Goal: Communication & Community: Answer question/provide support

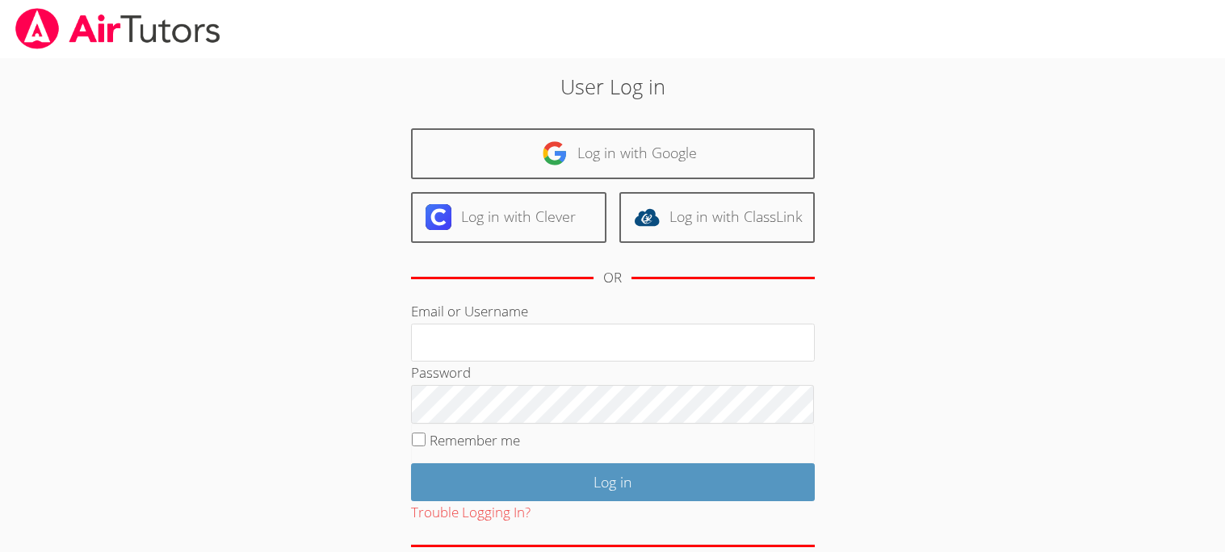
scroll to position [56, 0]
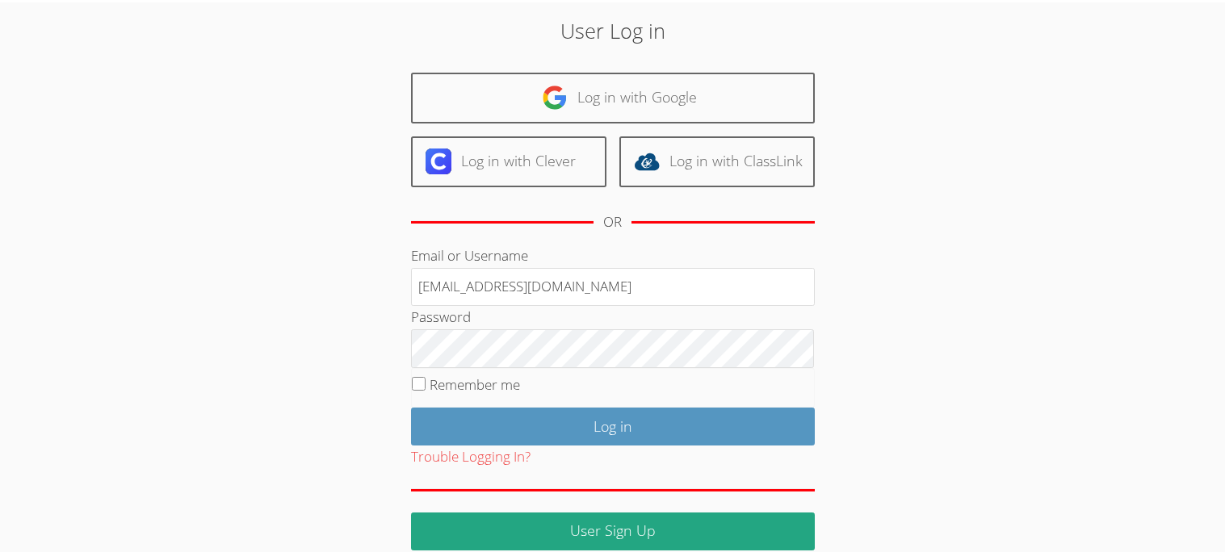
type input "sarai_ja13@ledstudent.net"
click at [418, 373] on fieldset "Remember me" at bounding box center [613, 388] width 404 height 40
click at [420, 380] on input "Remember me" at bounding box center [419, 384] width 14 height 14
checkbox input "true"
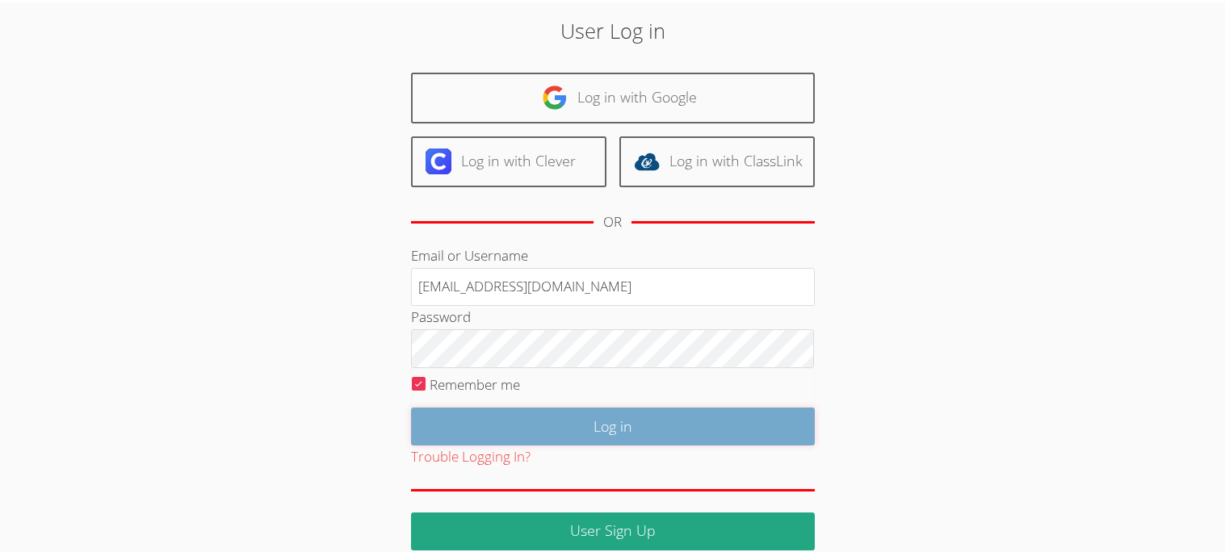
click at [560, 421] on input "Log in" at bounding box center [613, 427] width 404 height 38
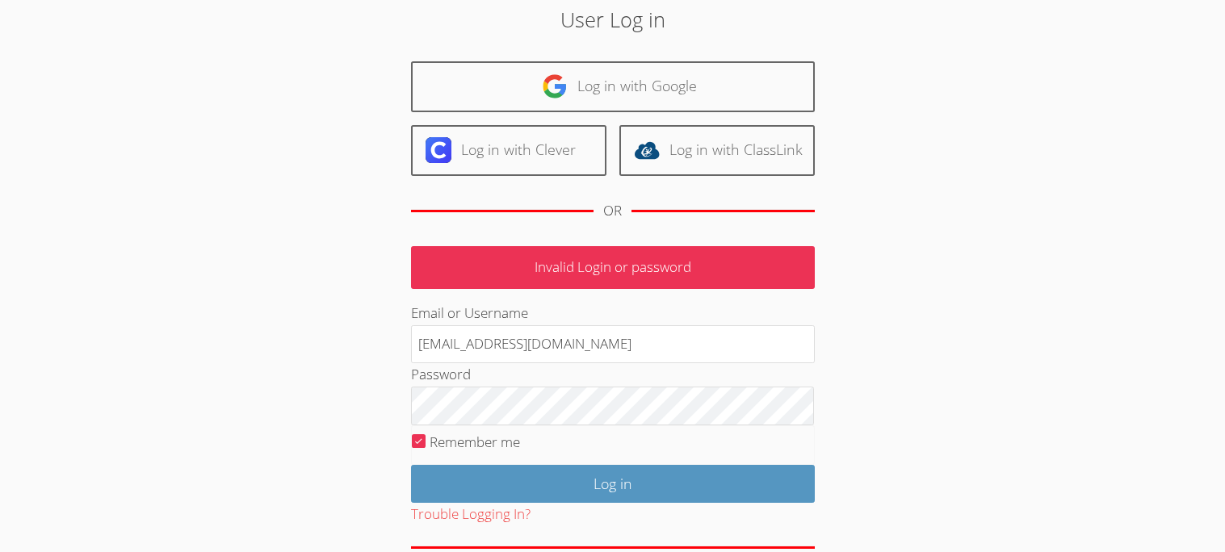
scroll to position [69, 0]
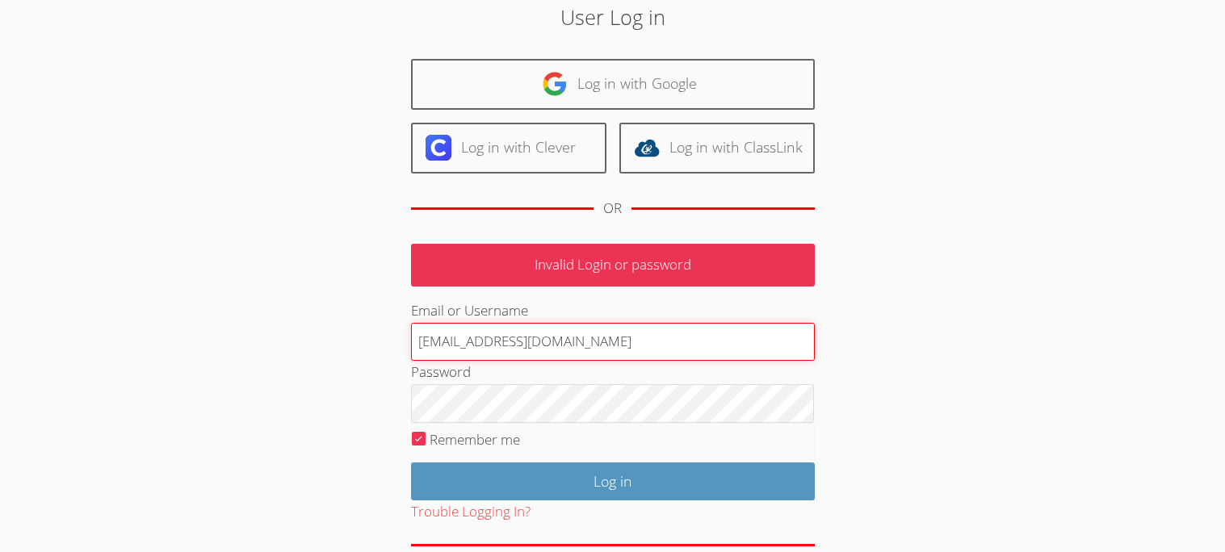
click at [499, 339] on input "sarai_ja13@ledstudent.net" at bounding box center [613, 342] width 404 height 39
type input "sarai_ja13@lesdstudent.net"
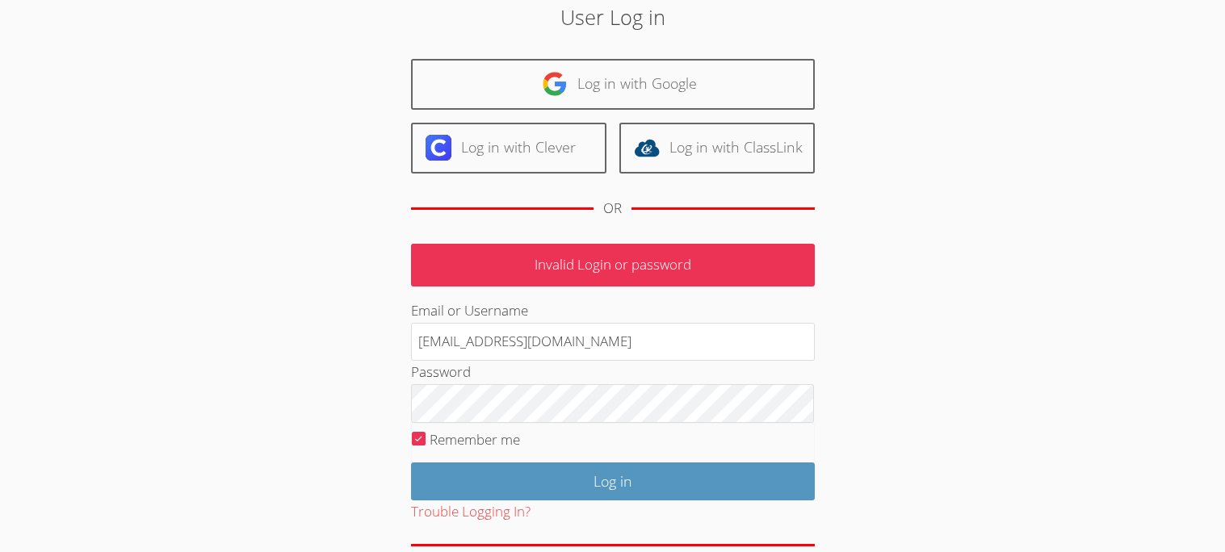
click at [549, 380] on div "Password" at bounding box center [613, 392] width 404 height 62
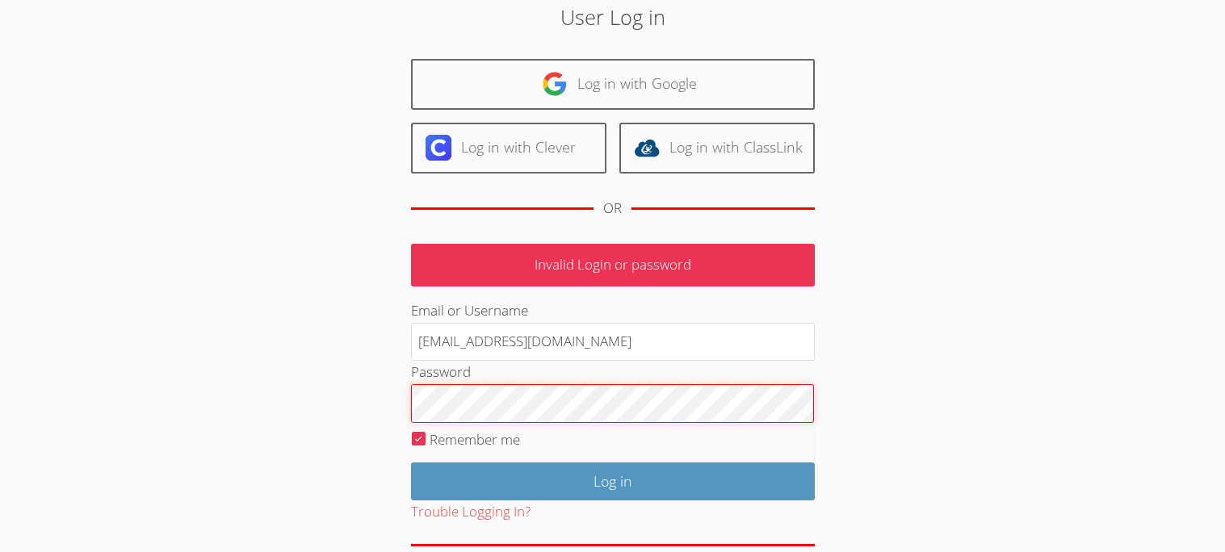
click at [411, 463] on input "Log in" at bounding box center [613, 482] width 404 height 38
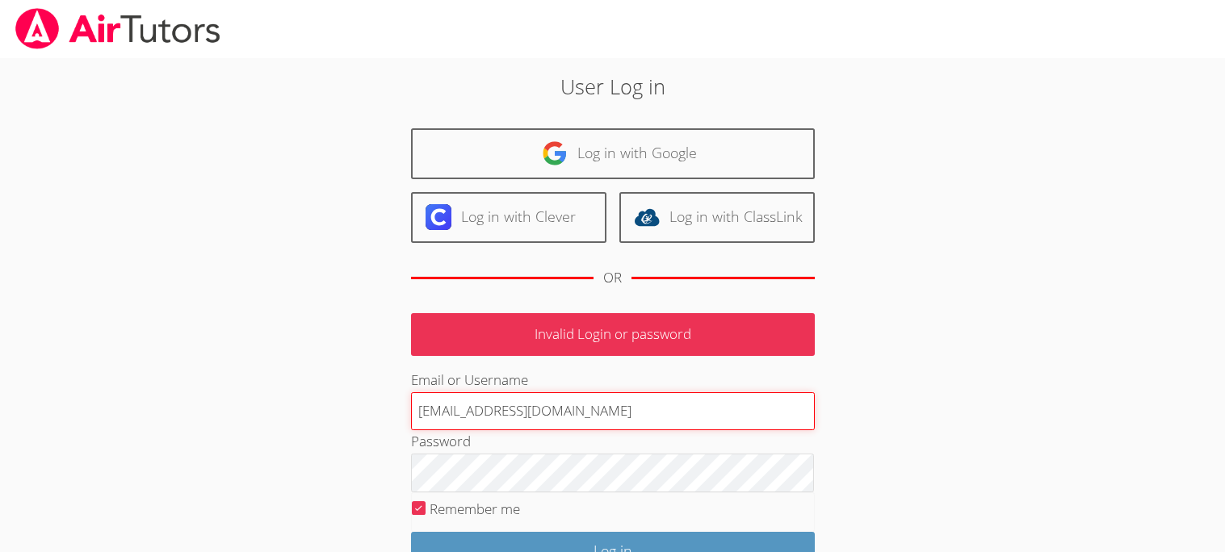
click at [481, 414] on input "[EMAIL_ADDRESS][DOMAIN_NAME]" at bounding box center [613, 412] width 404 height 39
type input "sarai_ja31@lesdstudent.net"
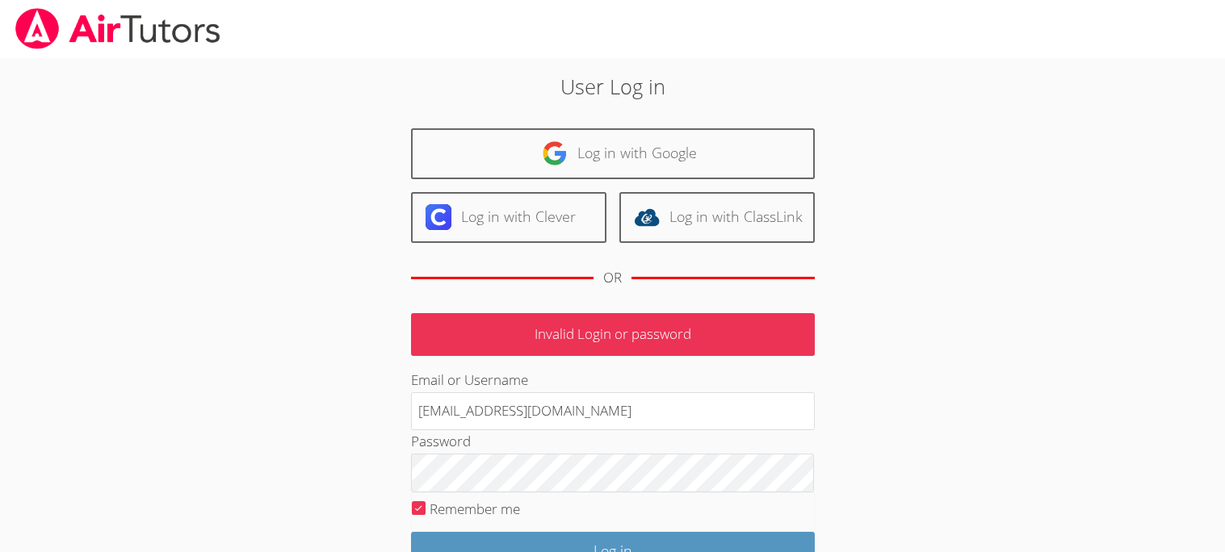
click at [496, 446] on div "Password" at bounding box center [613, 462] width 404 height 62
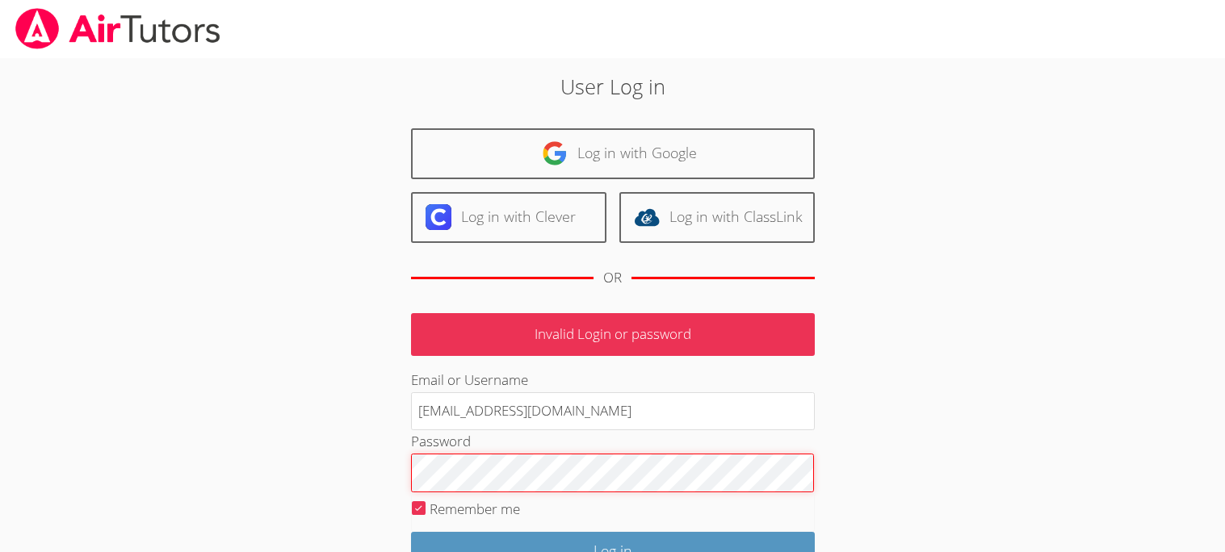
click at [411, 532] on input "Log in" at bounding box center [613, 551] width 404 height 38
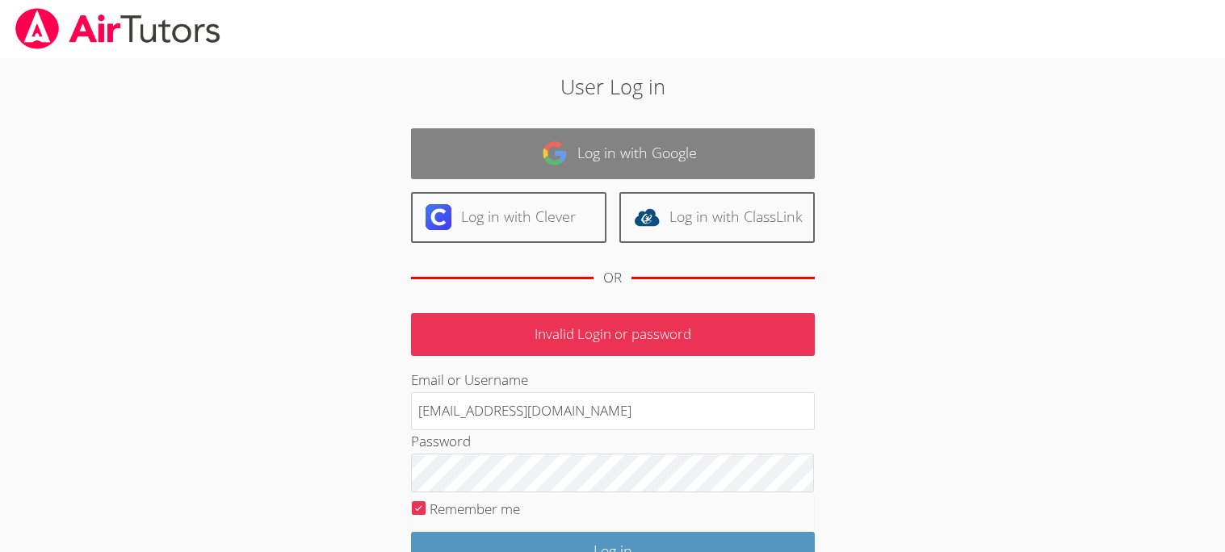
click at [422, 164] on link "Log in with Google" at bounding box center [613, 153] width 404 height 51
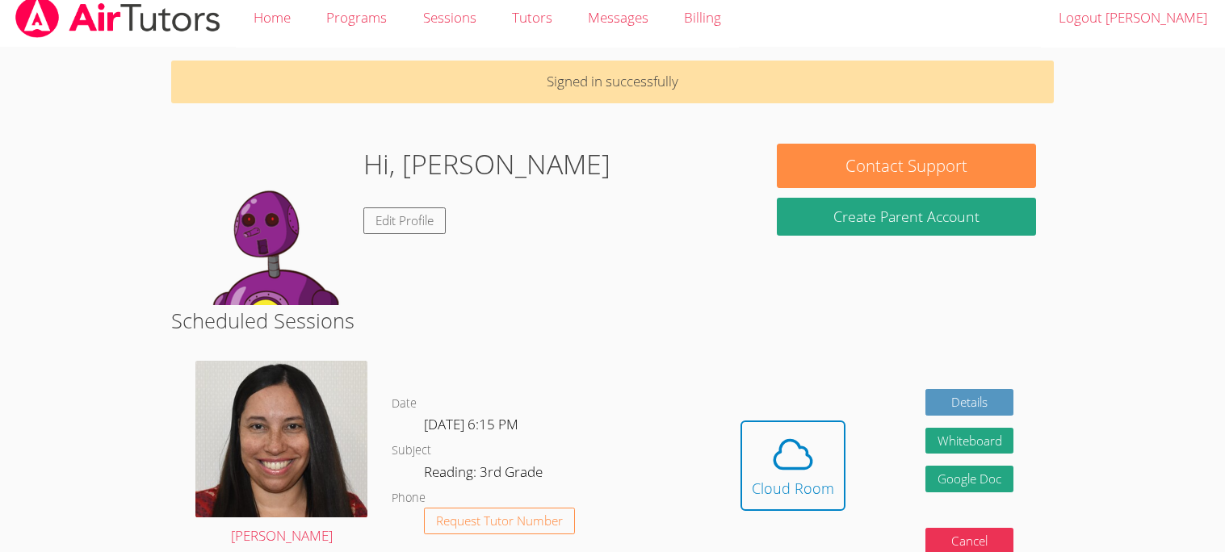
scroll to position [13, 0]
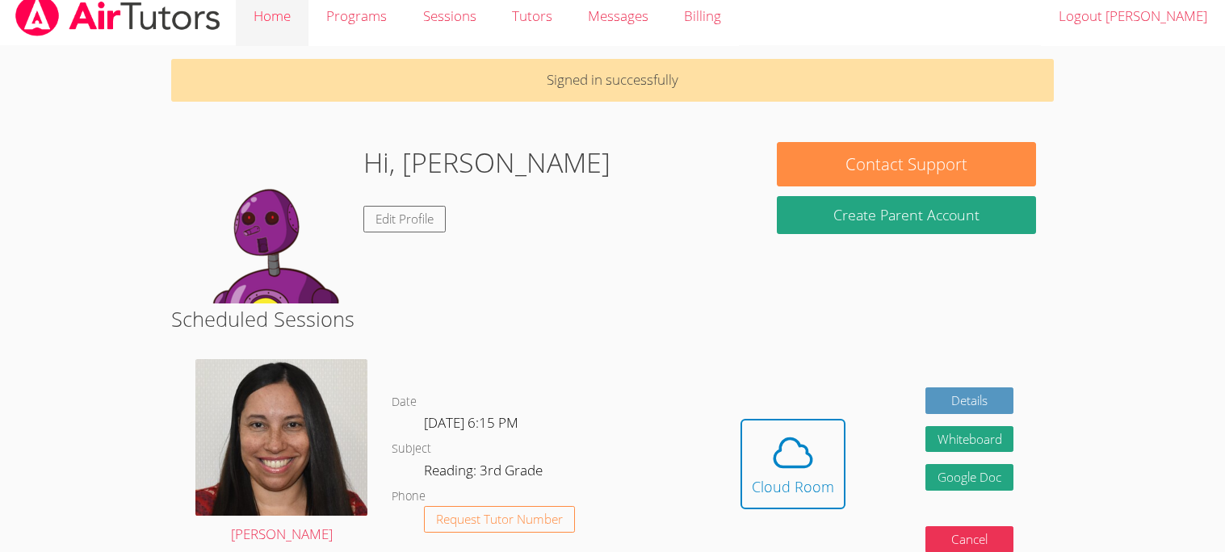
click at [264, 22] on link "Home" at bounding box center [272, 16] width 73 height 59
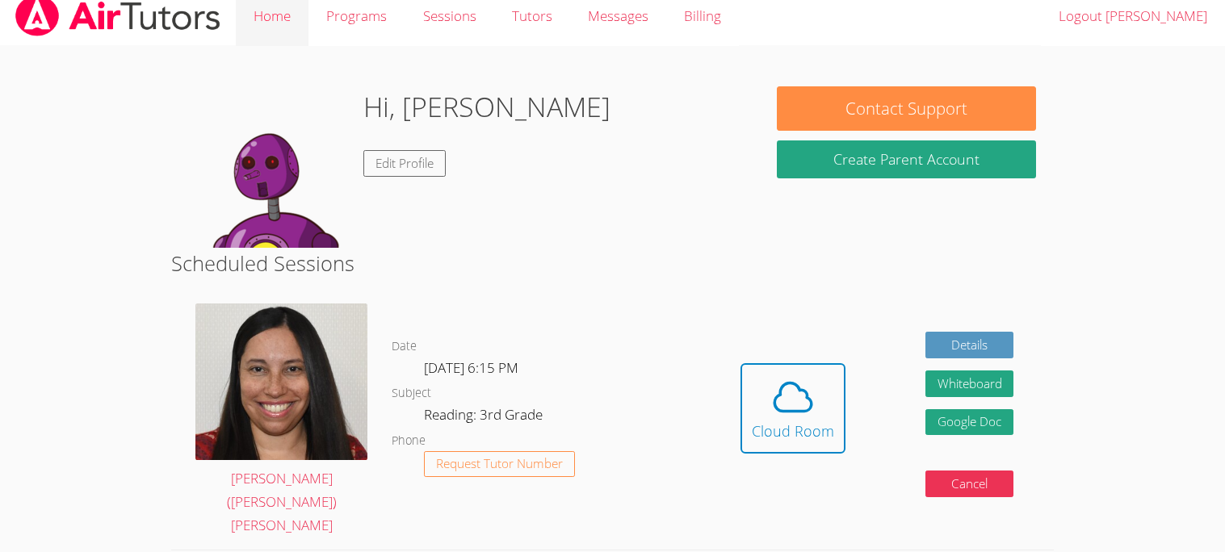
scroll to position [0, 0]
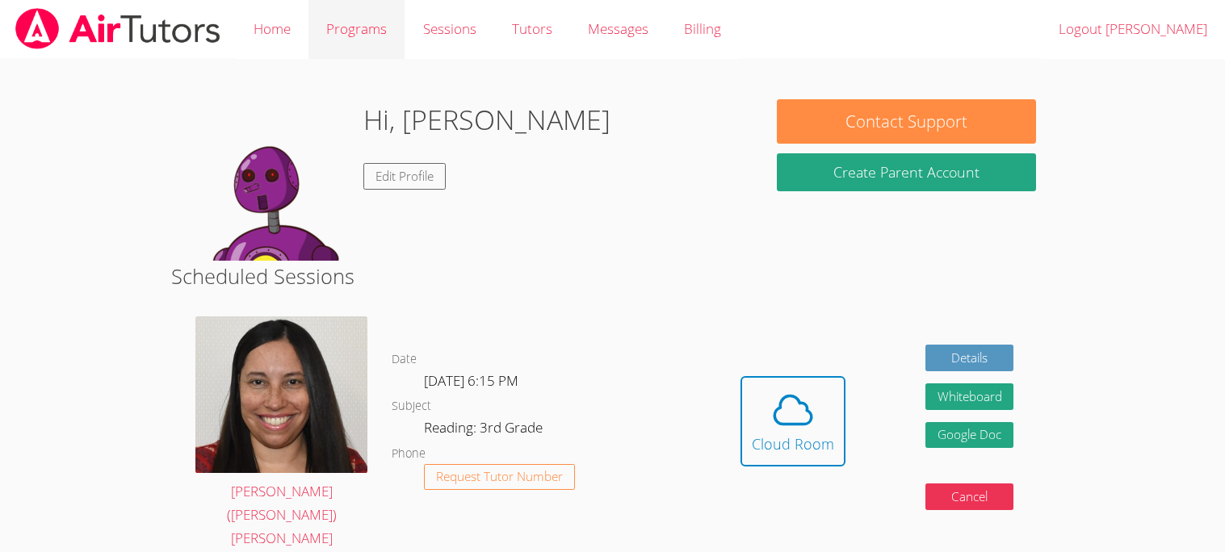
click at [350, 37] on link "Programs" at bounding box center [357, 29] width 96 height 59
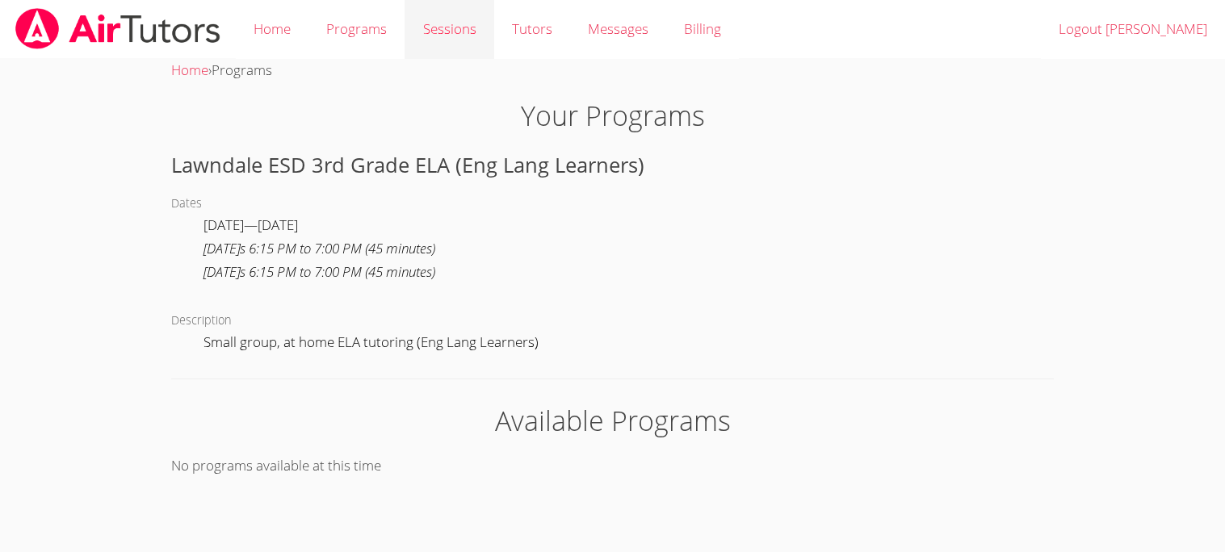
click at [439, 42] on link "Sessions" at bounding box center [449, 29] width 89 height 59
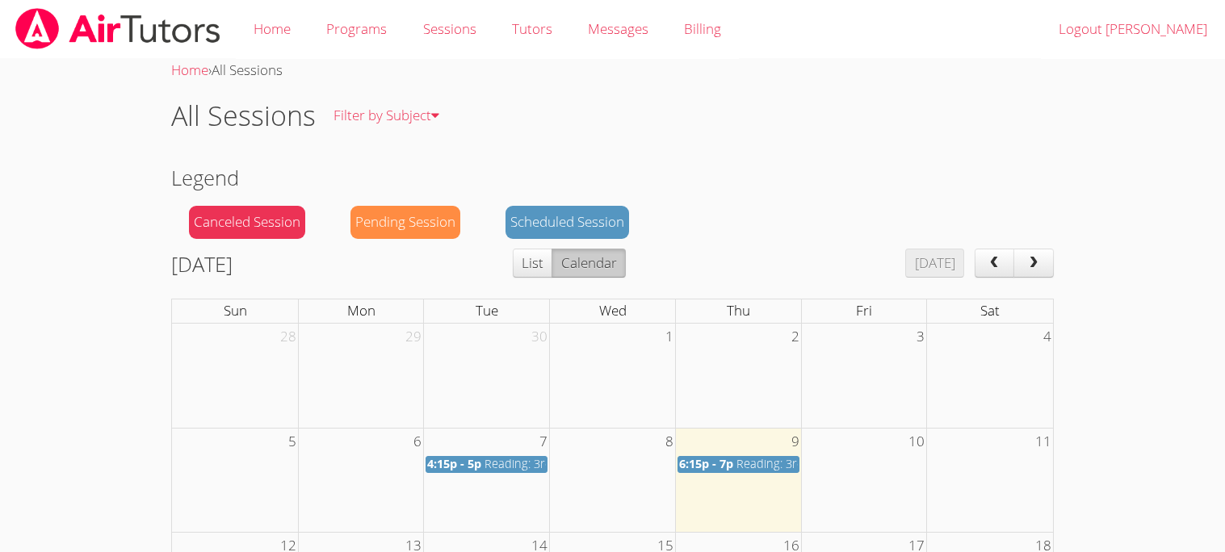
click at [427, 221] on div "Pending Session" at bounding box center [406, 222] width 110 height 33
click at [517, 216] on div "Scheduled Session" at bounding box center [568, 222] width 124 height 33
click at [552, 268] on button "List" at bounding box center [533, 263] width 40 height 29
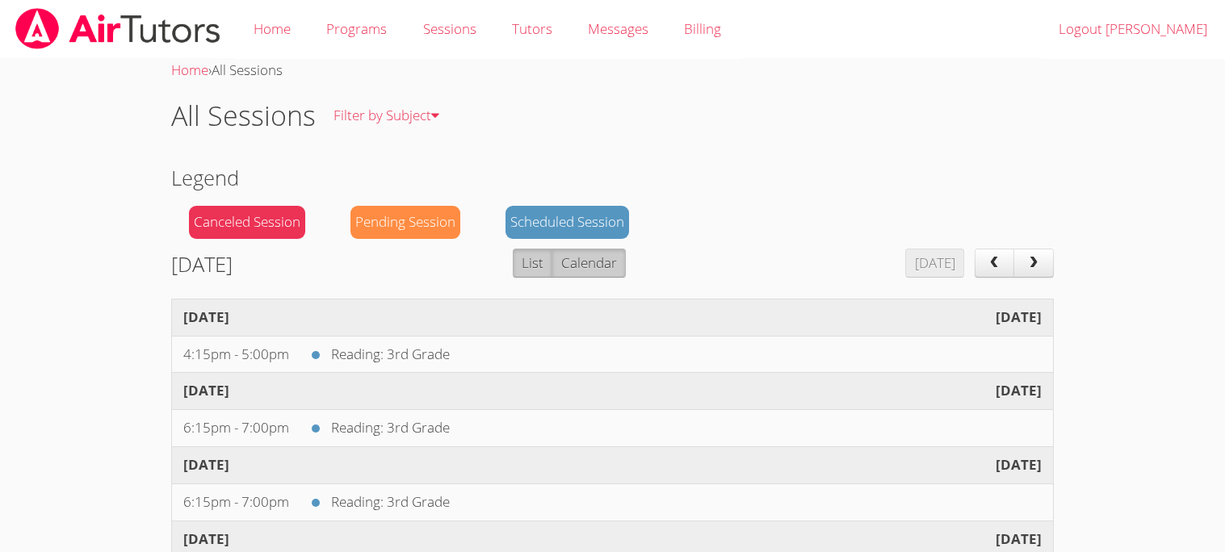
click at [599, 267] on button "Calendar" at bounding box center [589, 263] width 74 height 29
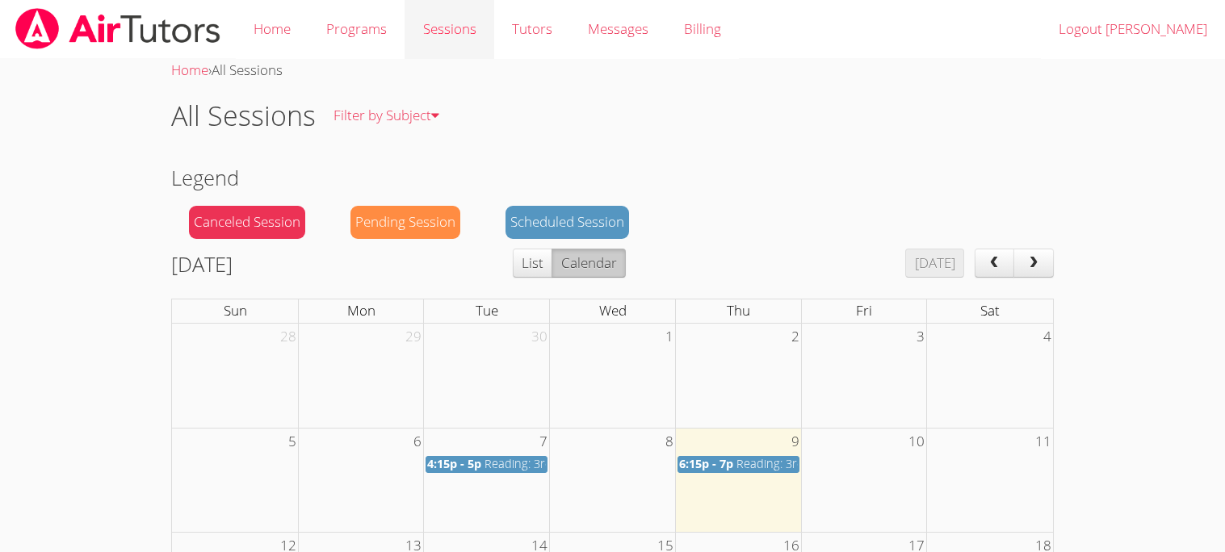
click at [456, 27] on link "Sessions" at bounding box center [449, 29] width 89 height 59
click at [517, 33] on link "Tutors" at bounding box center [532, 29] width 76 height 59
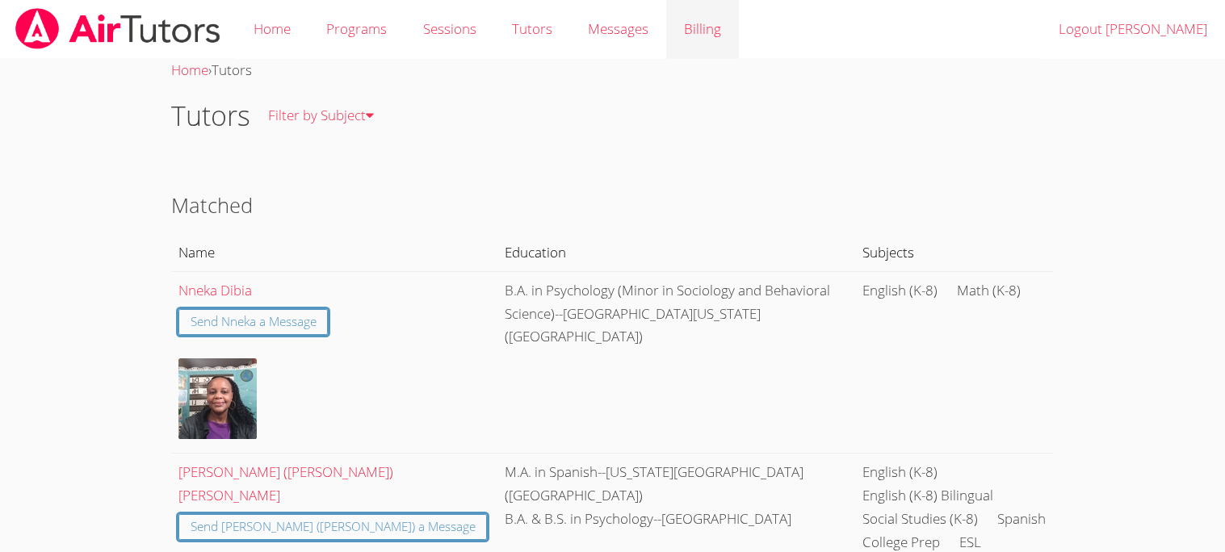
click at [696, 23] on link "Billing" at bounding box center [702, 29] width 73 height 59
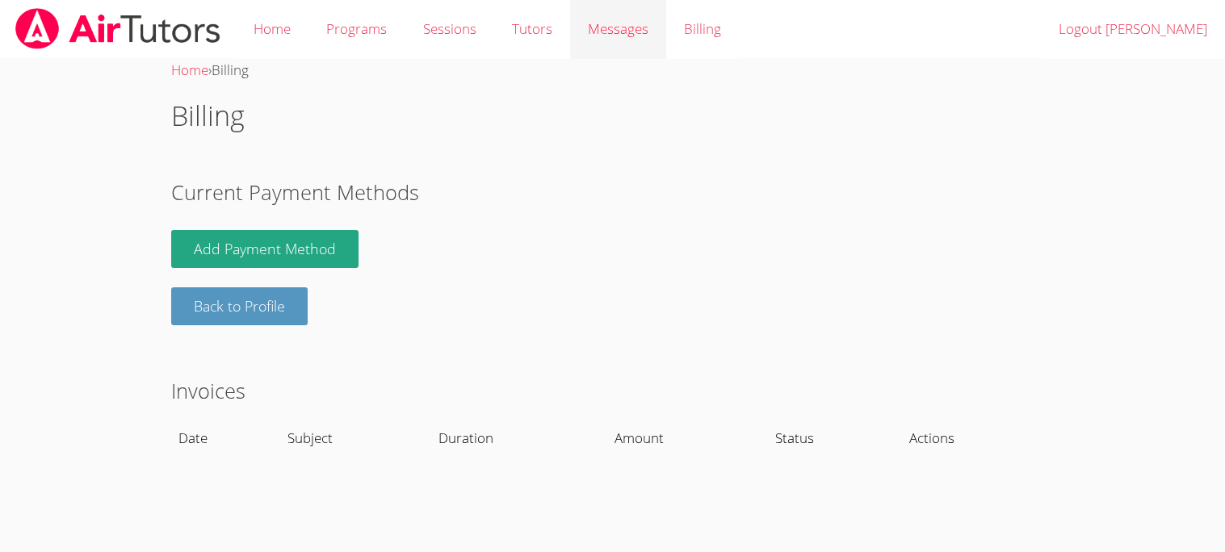
click at [649, 31] on link "Messages" at bounding box center [618, 29] width 96 height 59
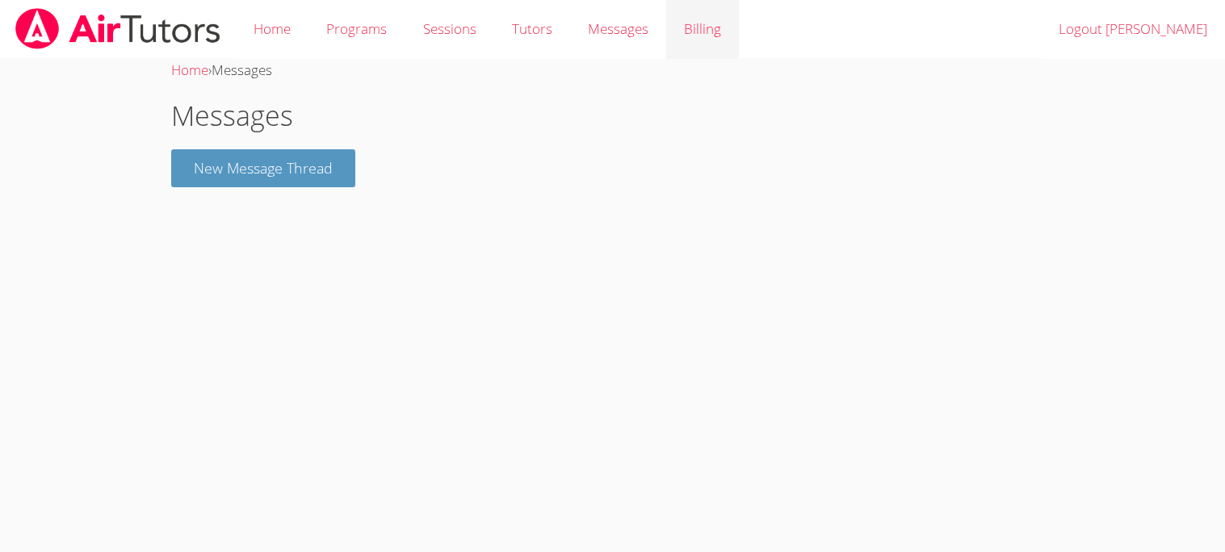
click at [684, 30] on link "Billing" at bounding box center [702, 29] width 73 height 59
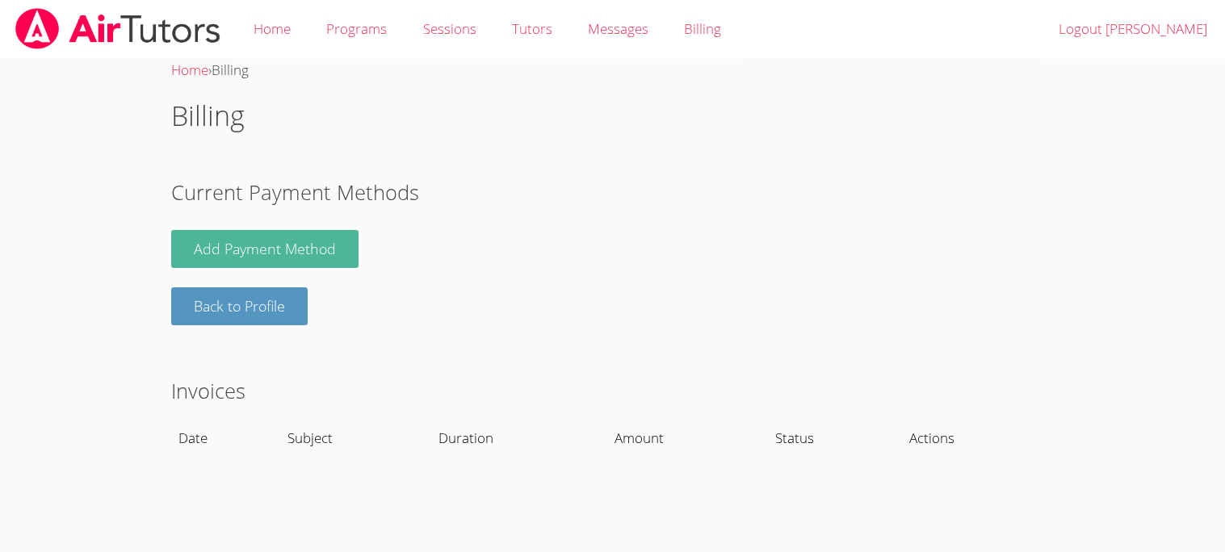
click at [279, 267] on link "Add Payment Method" at bounding box center [264, 249] width 187 height 38
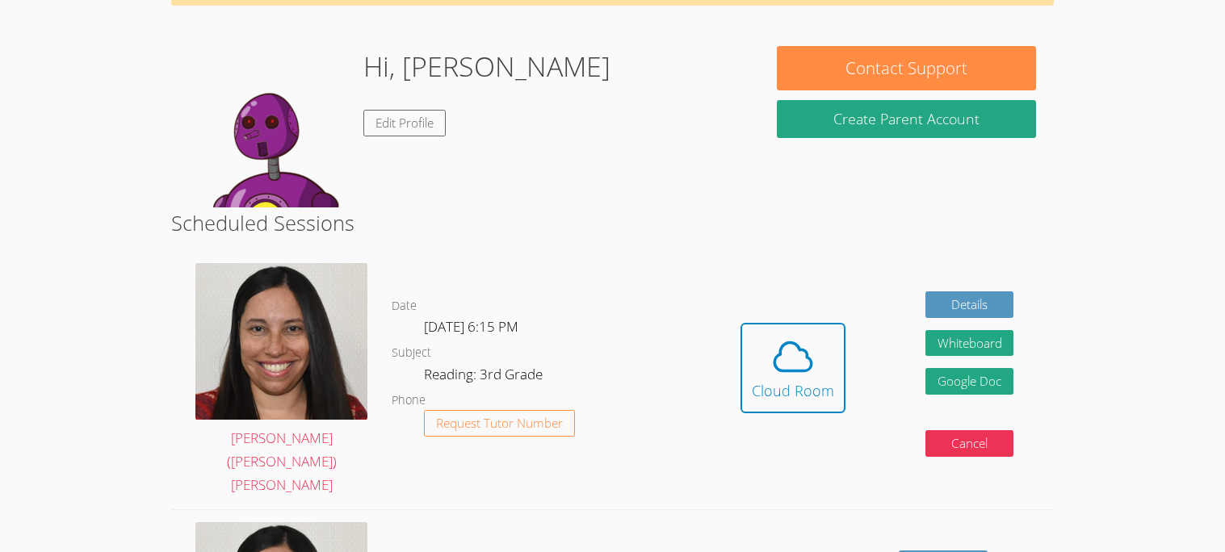
scroll to position [116, 0]
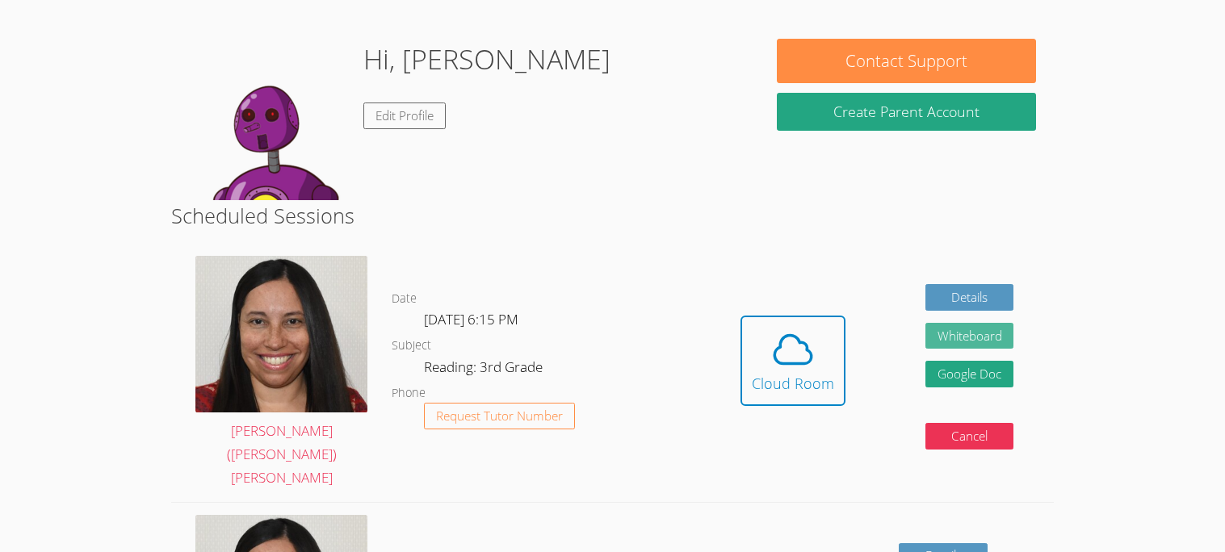
click at [964, 323] on button "Whiteboard" at bounding box center [970, 336] width 89 height 27
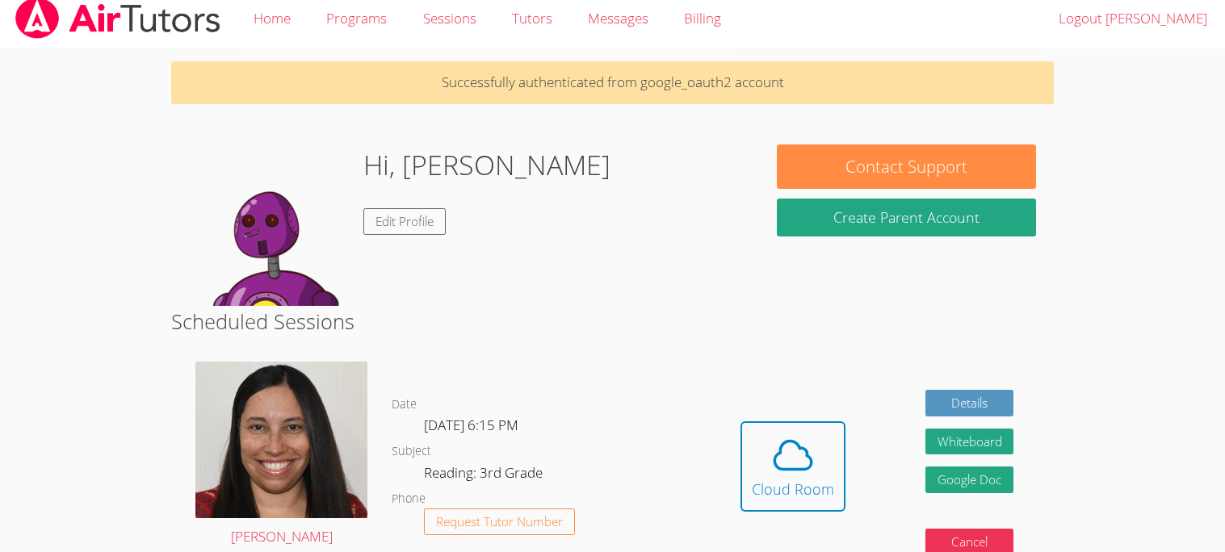
scroll to position [0, 0]
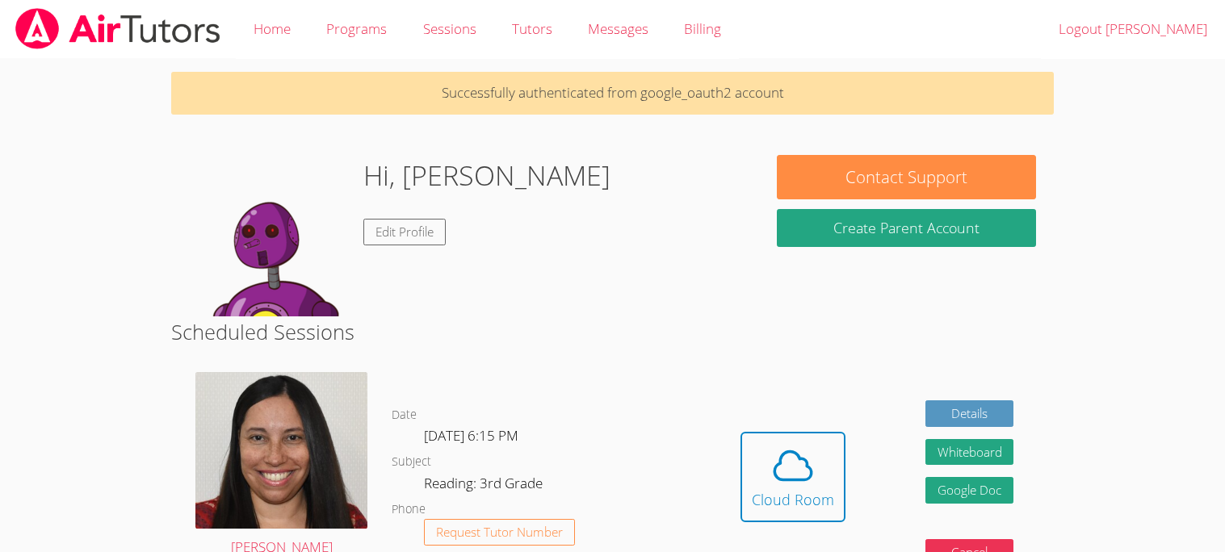
click at [532, 183] on h1 "Hi, [PERSON_NAME]" at bounding box center [486, 175] width 247 height 41
click at [488, 525] on dd "Request Tutor Number" at bounding box center [499, 546] width 151 height 54
click at [489, 521] on button "Request Tutor Number" at bounding box center [499, 532] width 151 height 27
click at [420, 464] on dl "Date [DATE] 6:15 PM Subject Reading: 3rd Grade Phone Request Tutor Number" at bounding box center [546, 489] width 309 height 168
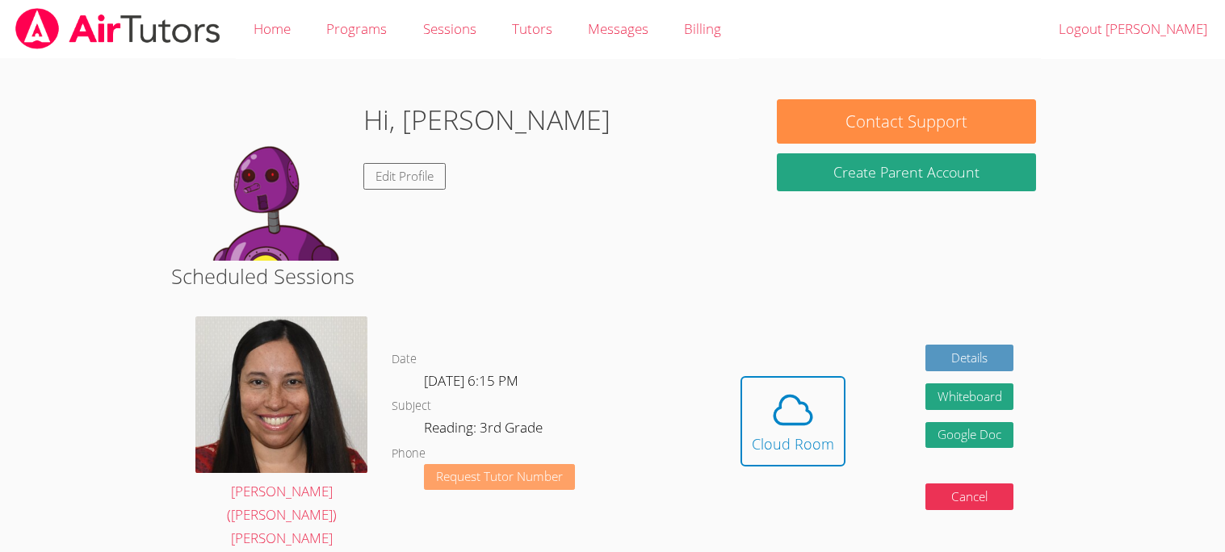
click at [463, 464] on button "Request Tutor Number" at bounding box center [499, 477] width 151 height 27
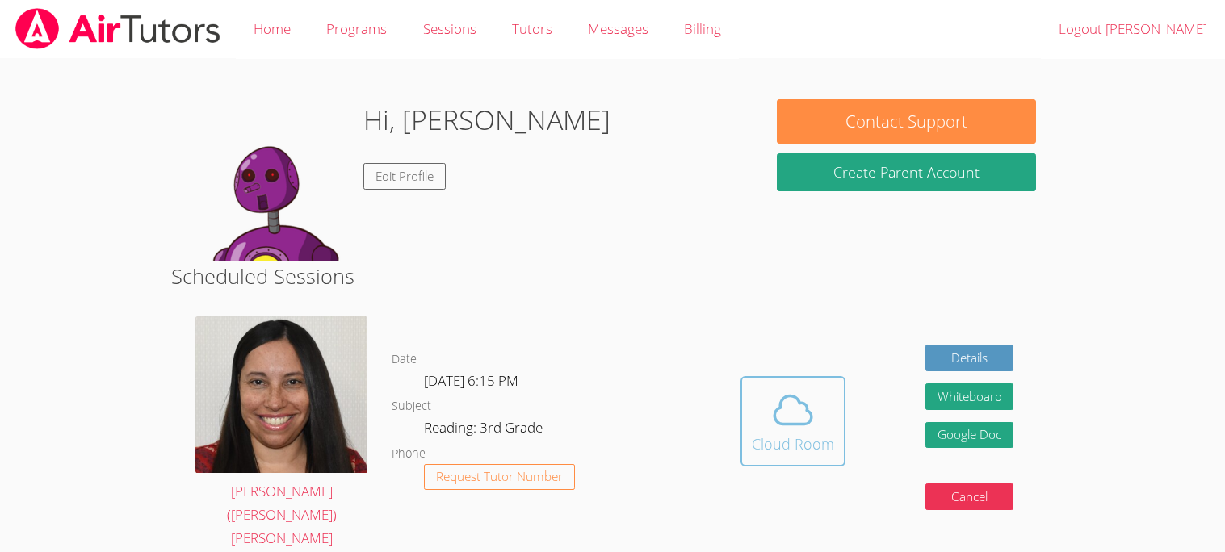
click at [803, 433] on div "Cloud Room" at bounding box center [793, 444] width 82 height 23
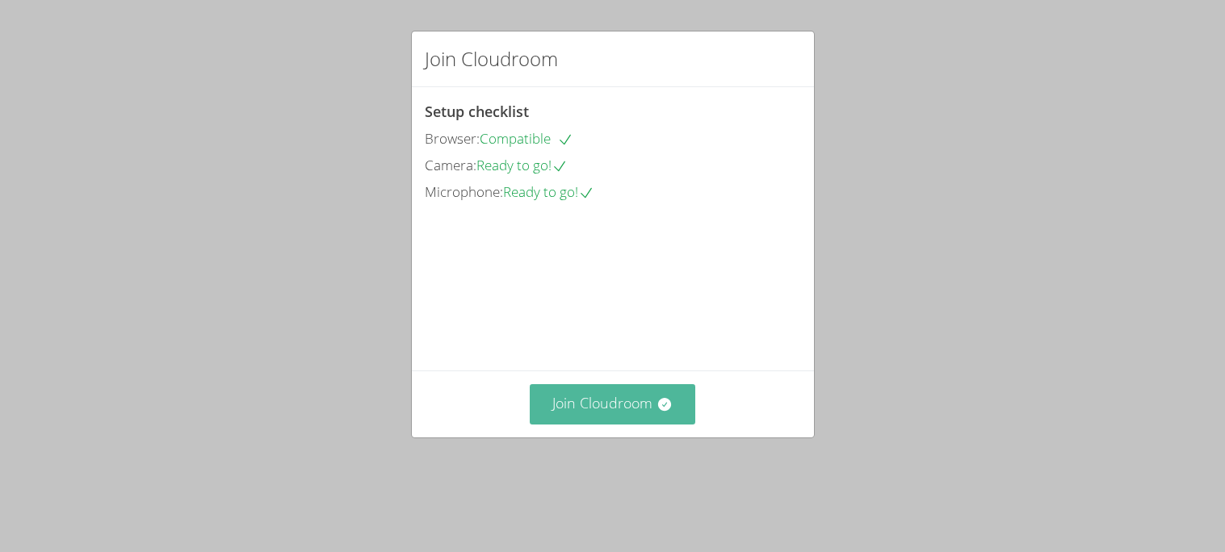
click at [601, 422] on button "Join Cloudroom" at bounding box center [613, 404] width 166 height 40
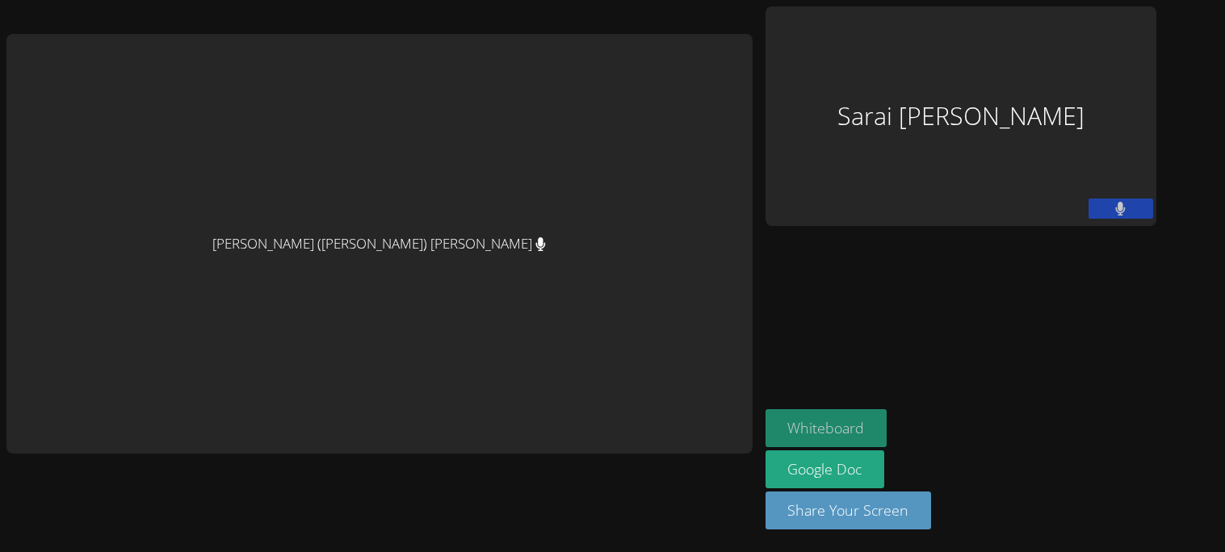
click at [766, 424] on button "Whiteboard" at bounding box center [827, 429] width 122 height 38
click at [766, 216] on div "Sarai Auxiliadora Jarquin Salgado" at bounding box center [961, 116] width 391 height 220
click at [766, 429] on button "Whiteboard" at bounding box center [827, 429] width 122 height 38
